Goal: Task Accomplishment & Management: Complete application form

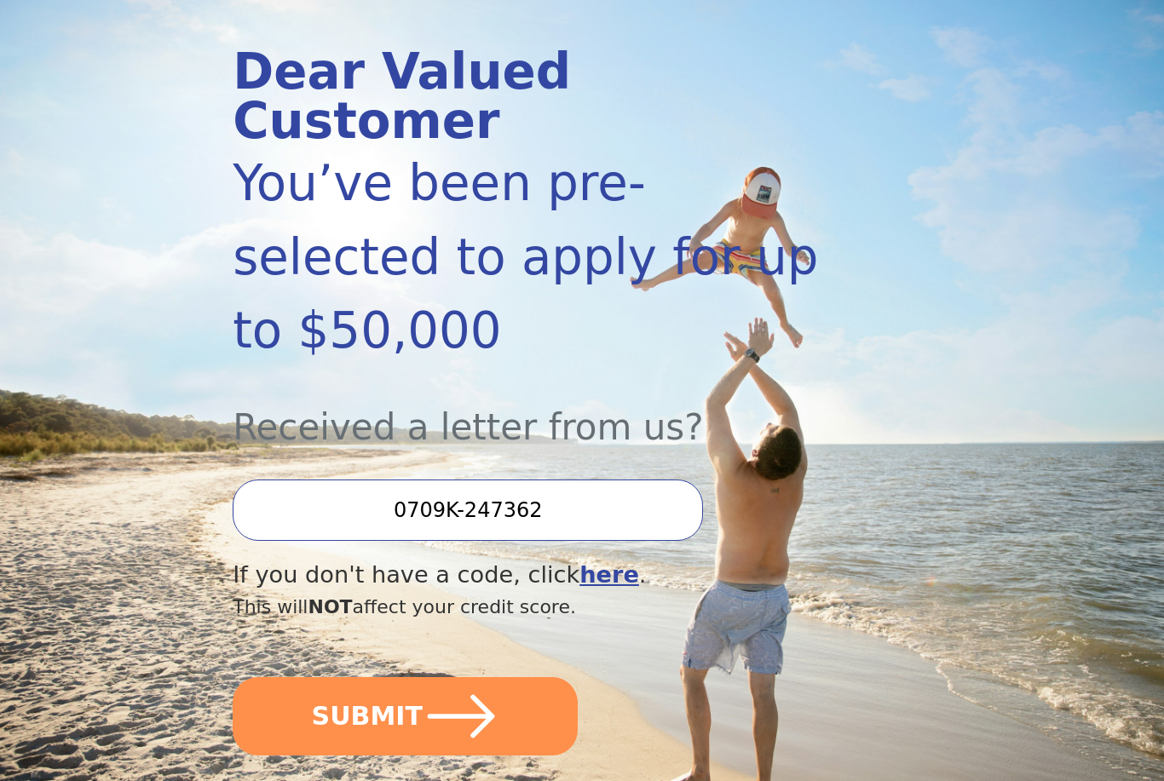
scroll to position [191, 0]
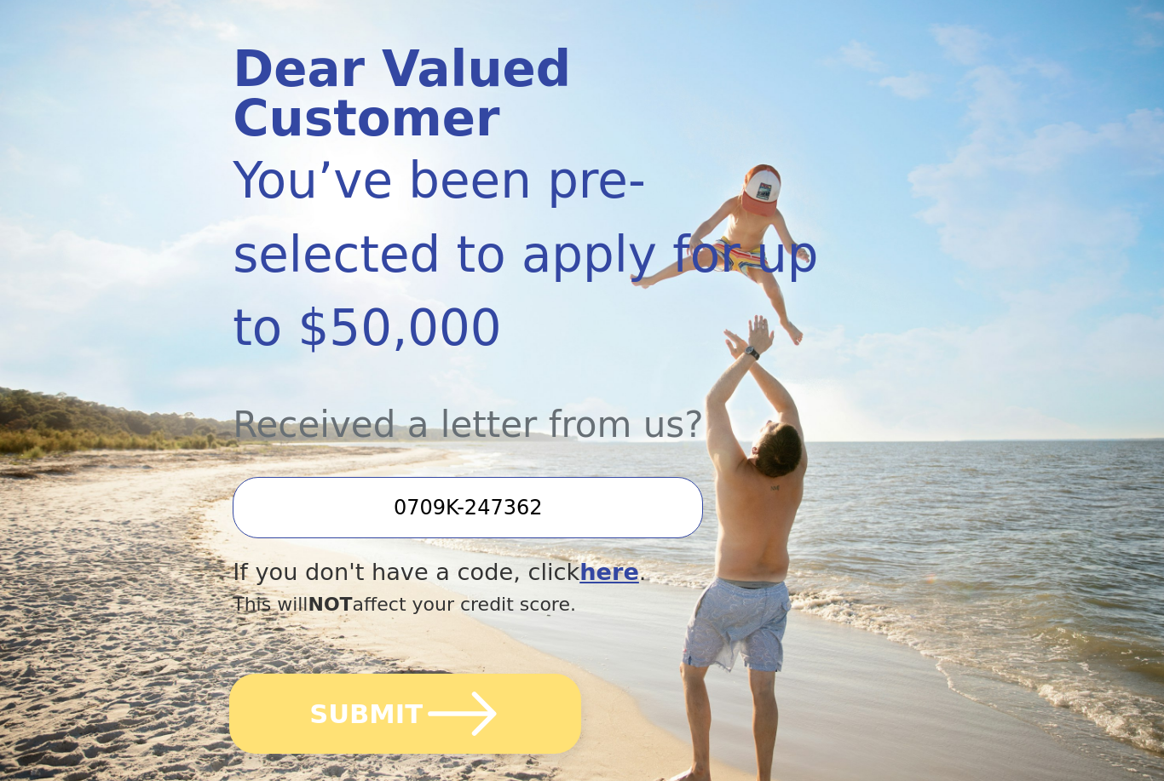
click at [474, 676] on icon "submit" at bounding box center [462, 715] width 78 height 78
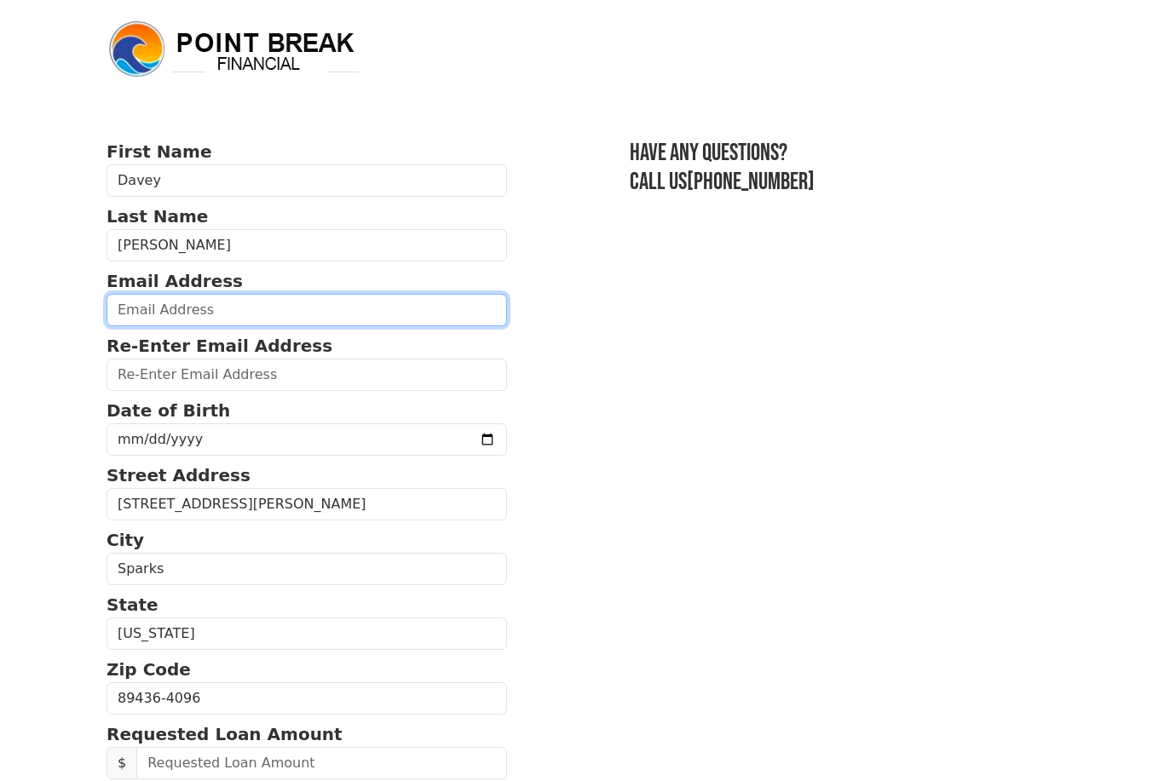
click at [161, 309] on input "email" at bounding box center [306, 310] width 400 height 32
type input "[PERSON_NAME][EMAIL_ADDRESS][PERSON_NAME][DOMAIN_NAME]"
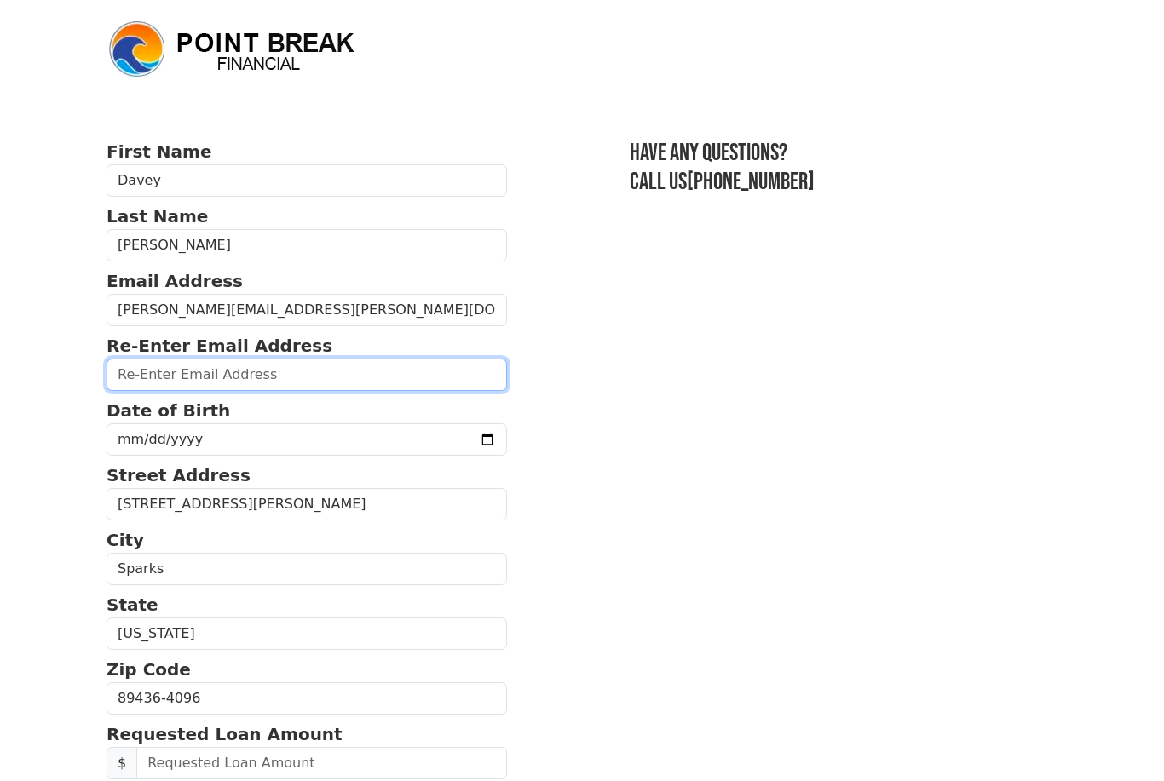
click at [141, 385] on input "email" at bounding box center [306, 375] width 400 height 32
type input "[PERSON_NAME][EMAIL_ADDRESS][PERSON_NAME][DOMAIN_NAME]"
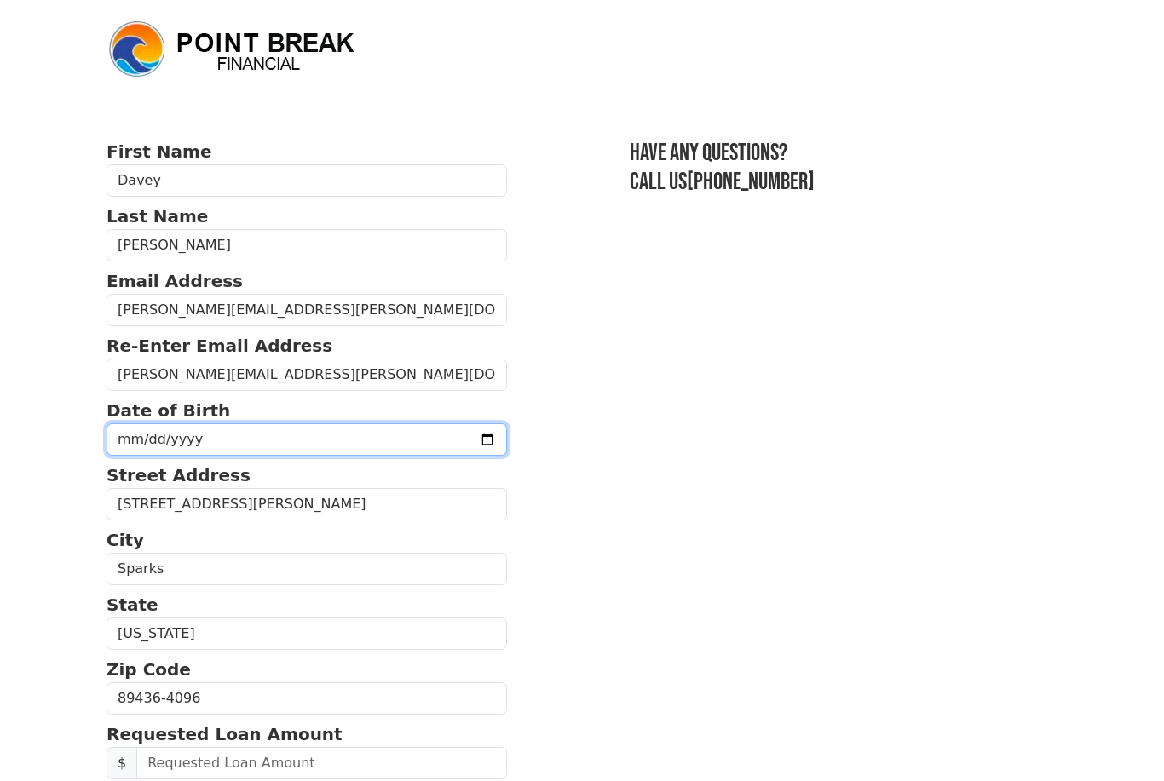
click at [116, 439] on input "date" at bounding box center [306, 439] width 400 height 32
type input "[DATE]"
click at [297, 429] on input "[DATE]" at bounding box center [306, 439] width 400 height 32
click at [158, 434] on input "date" at bounding box center [306, 439] width 400 height 32
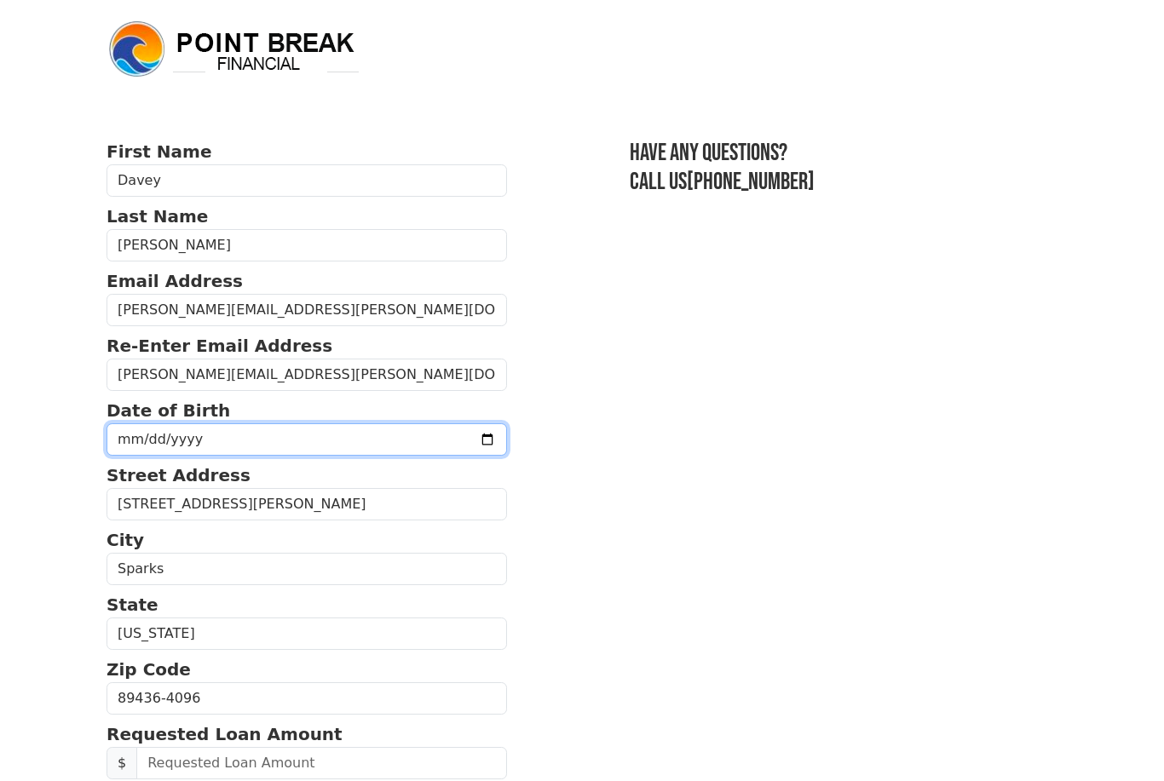
click at [161, 432] on input "date" at bounding box center [306, 439] width 400 height 32
type input "[DATE]"
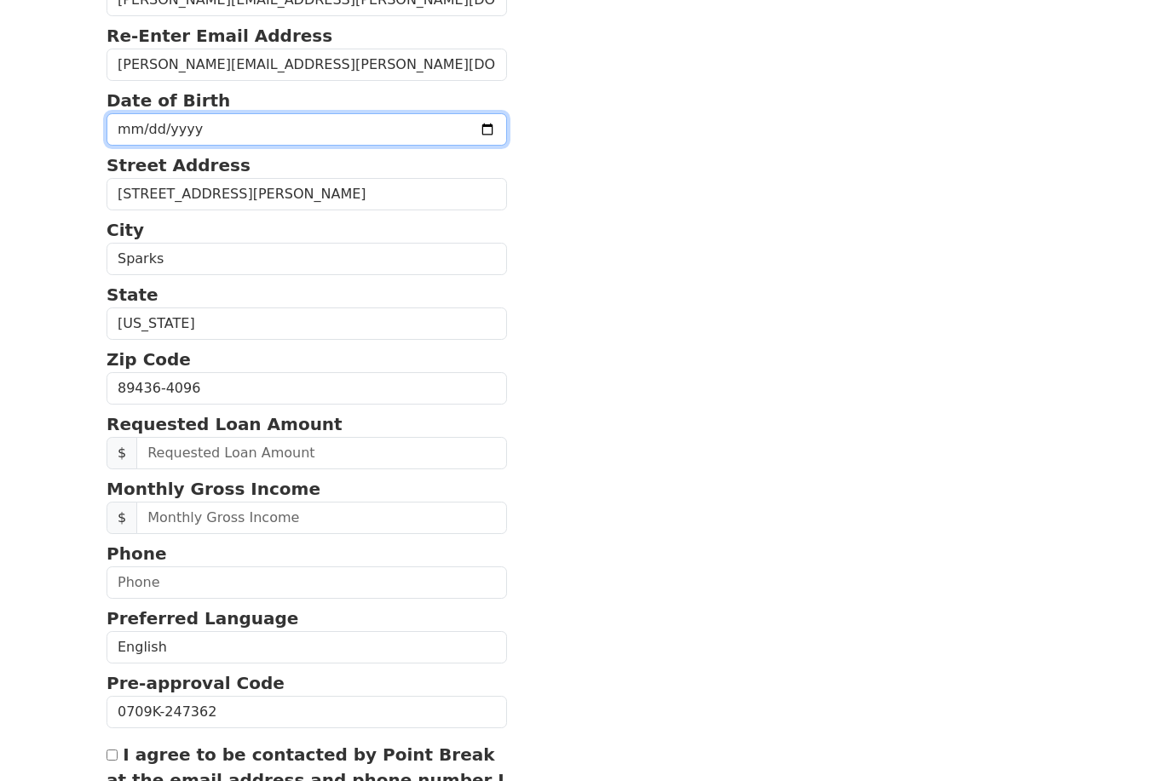
scroll to position [310, 0]
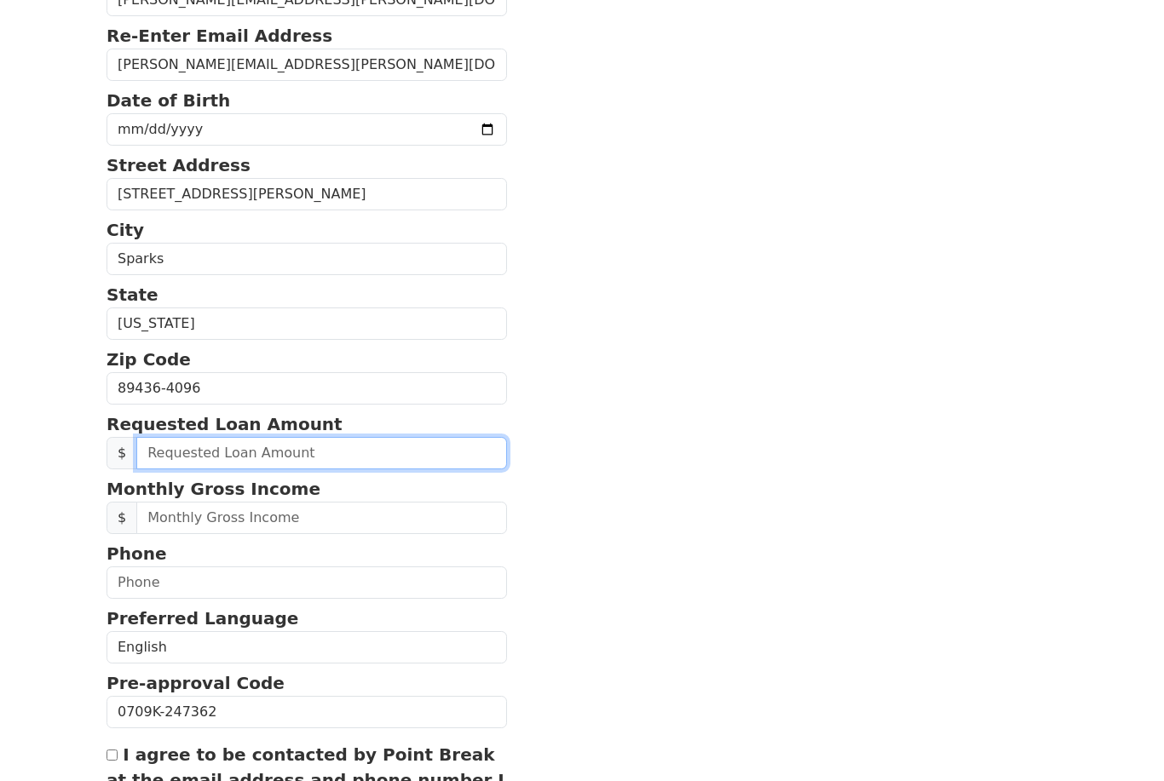
click at [209, 457] on input "text" at bounding box center [321, 453] width 371 height 32
type input "14,000.00"
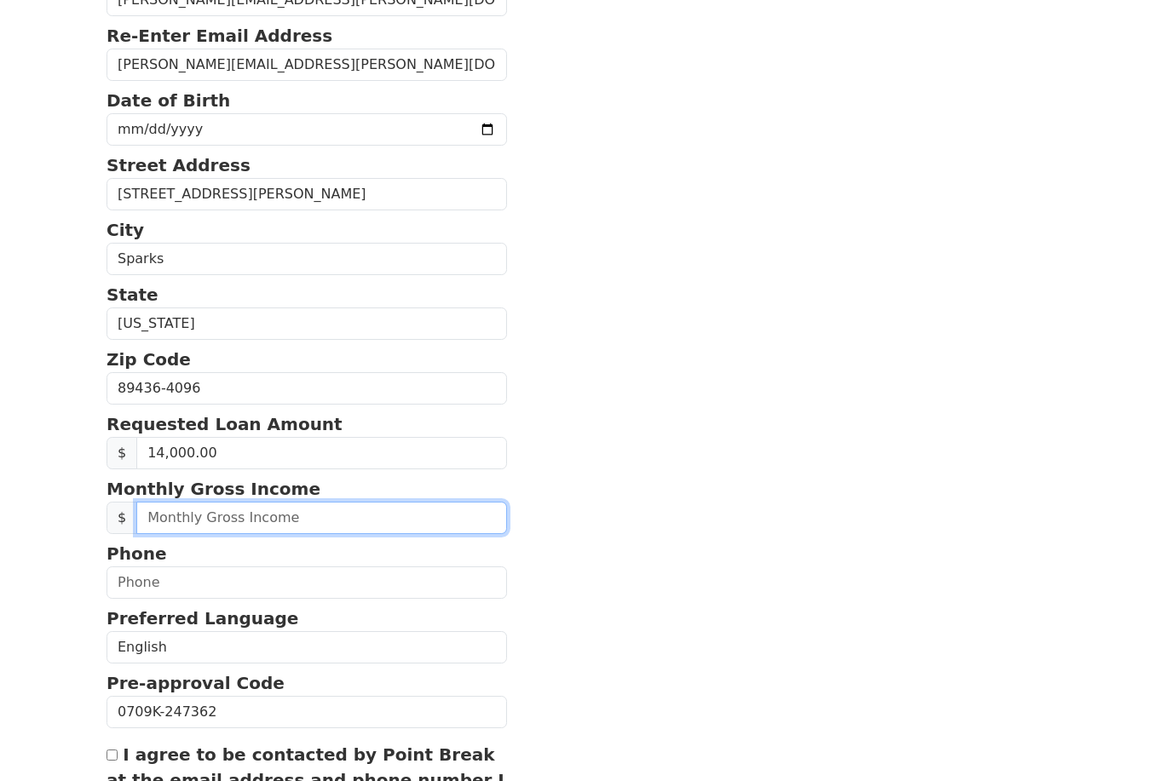
click at [194, 518] on input "text" at bounding box center [321, 518] width 371 height 32
type input "6,166.00"
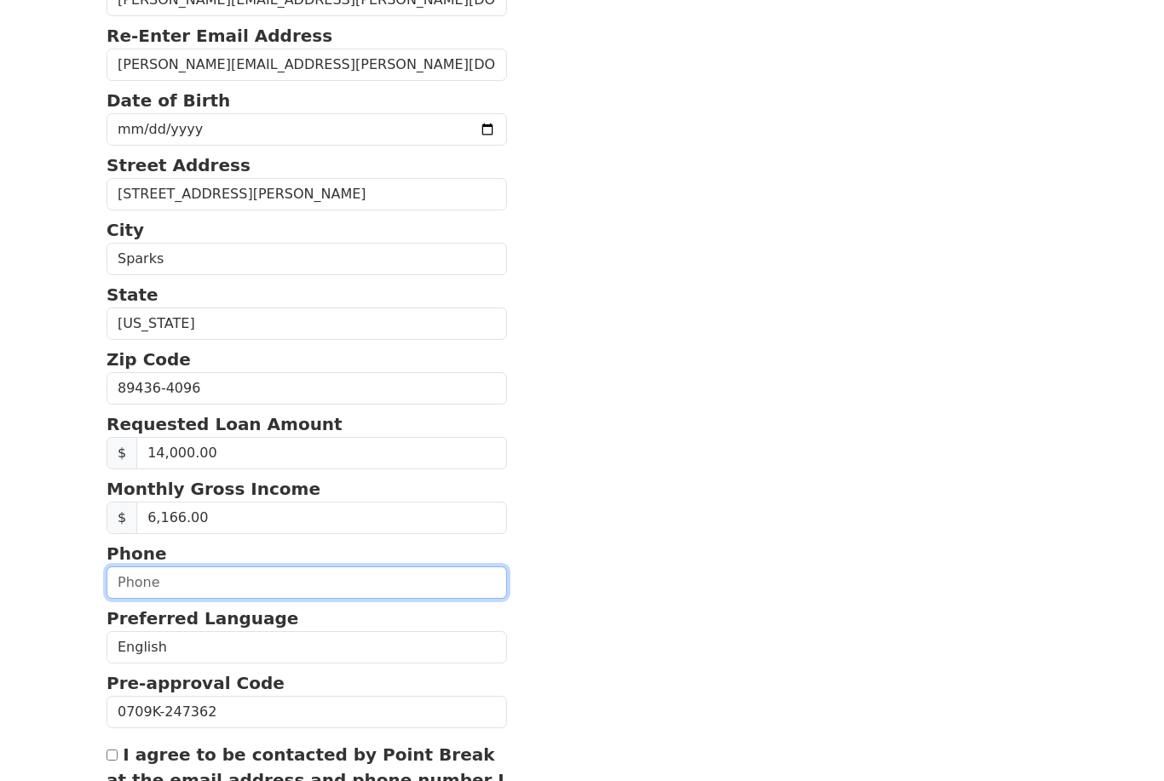
click at [122, 577] on input "text" at bounding box center [306, 583] width 400 height 32
type input "[PHONE_NUMBER]"
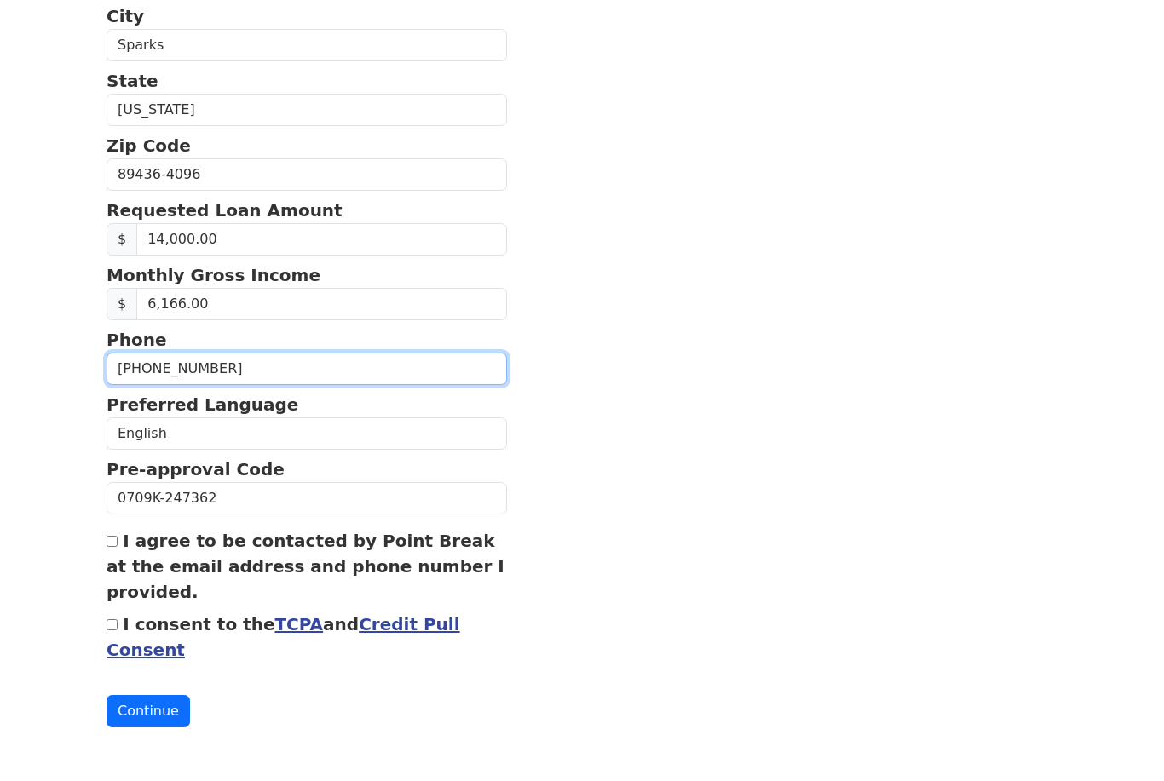
scroll to position [521, 0]
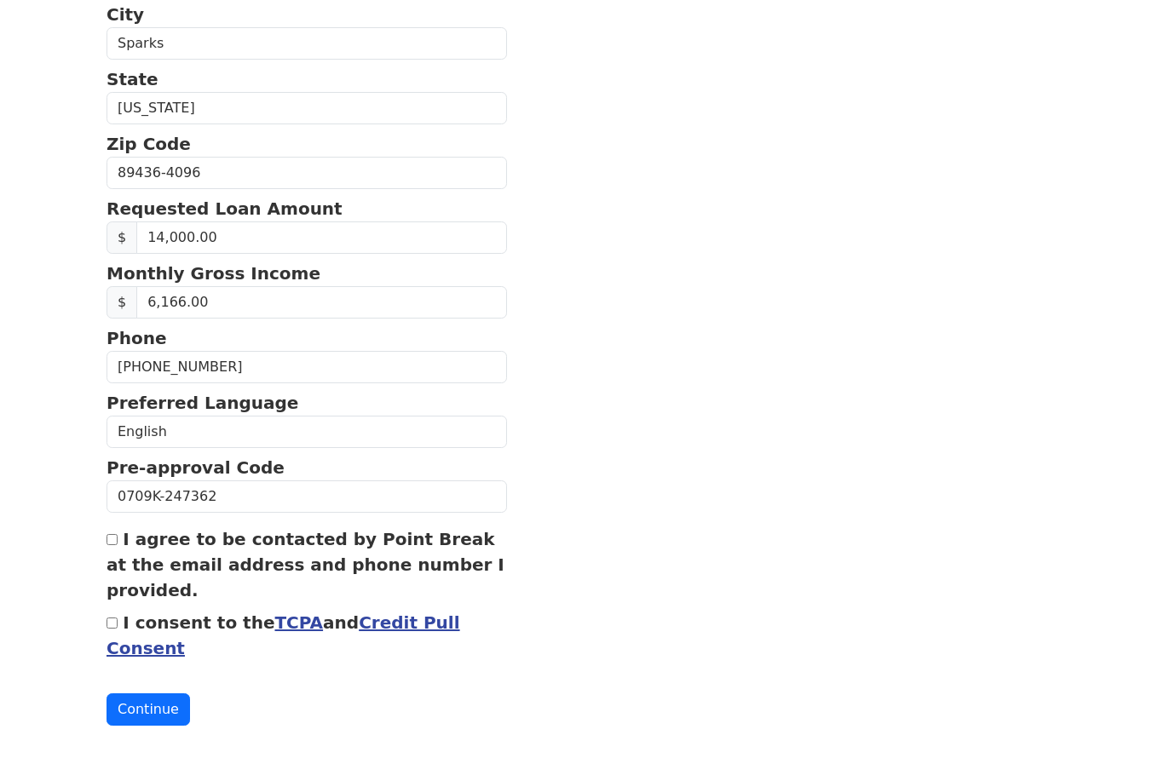
click at [117, 538] on input "I agree to be contacted by Point Break at the email address and phone number I …" at bounding box center [111, 543] width 11 height 11
checkbox input "true"
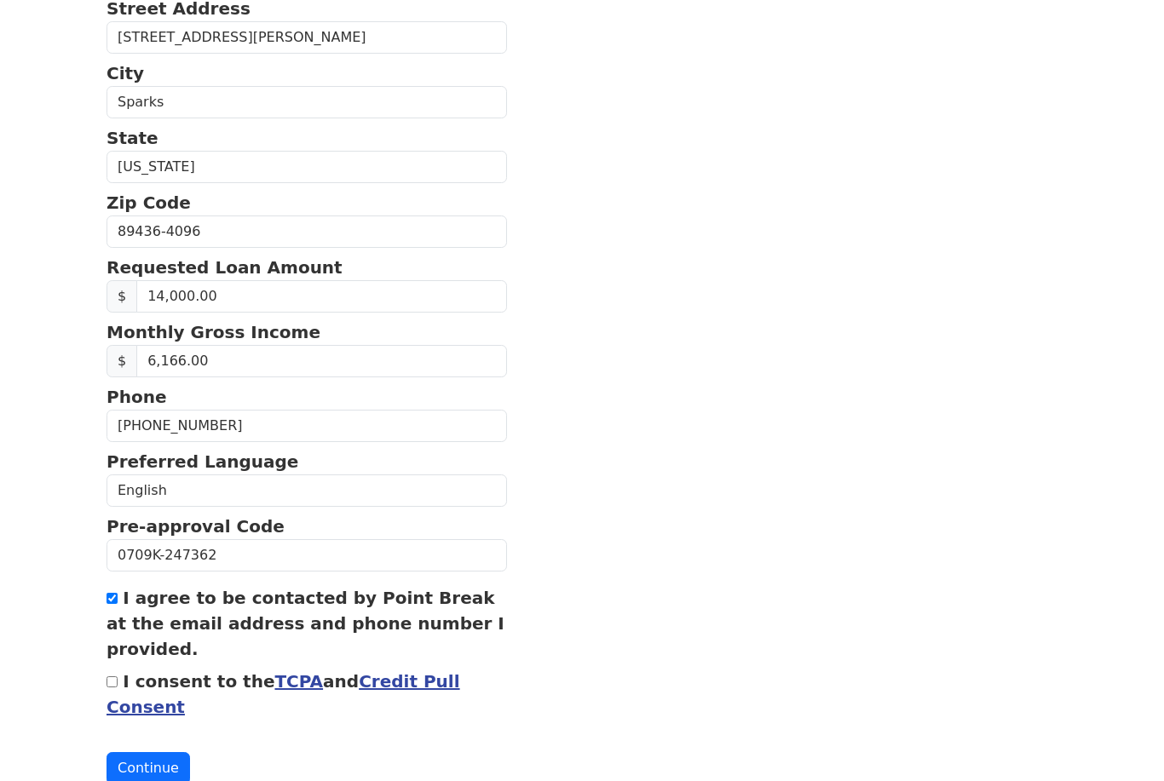
click at [114, 681] on input "I consent to the TCPA and Credit Pull Consent" at bounding box center [111, 681] width 11 height 11
checkbox input "true"
click at [155, 775] on button "Continue" at bounding box center [147, 768] width 83 height 32
